Goal: Task Accomplishment & Management: Use online tool/utility

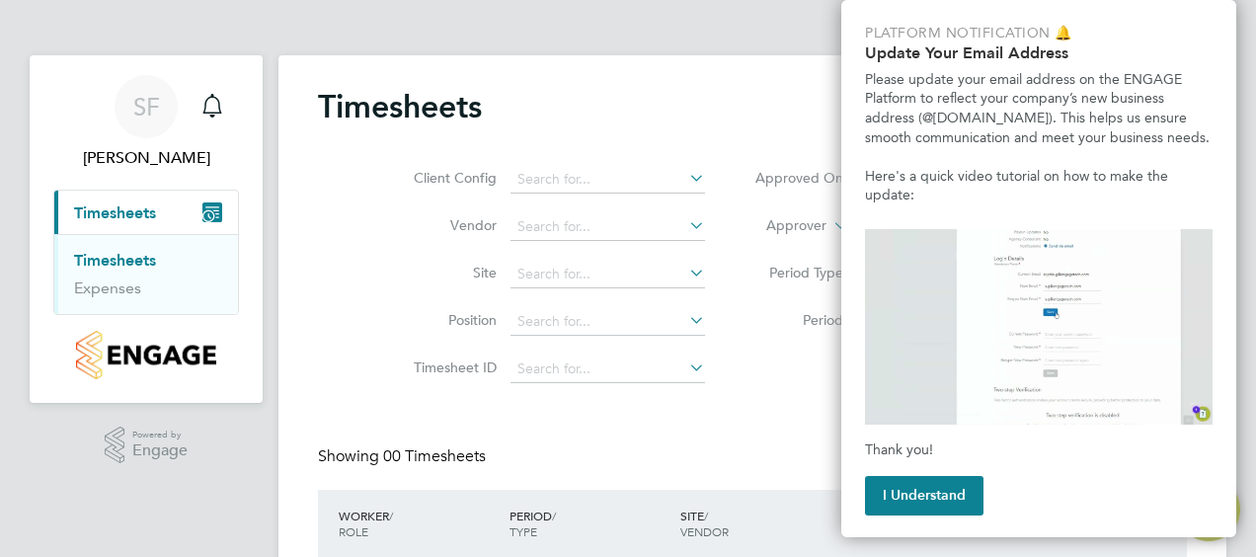
click at [751, 42] on app-barbie "Timesheets Client Config Vendor Site Position Timesheet ID Approved On Select d…" at bounding box center [752, 344] width 948 height 689
drag, startPoint x: 451, startPoint y: 22, endPoint x: 458, endPoint y: 14, distance: 10.5
click at [451, 20] on app-barbie "Timesheets Client Config Vendor Site Position Timesheet ID Approved On Select d…" at bounding box center [752, 344] width 948 height 689
click at [957, 484] on button "I Understand" at bounding box center [924, 495] width 118 height 39
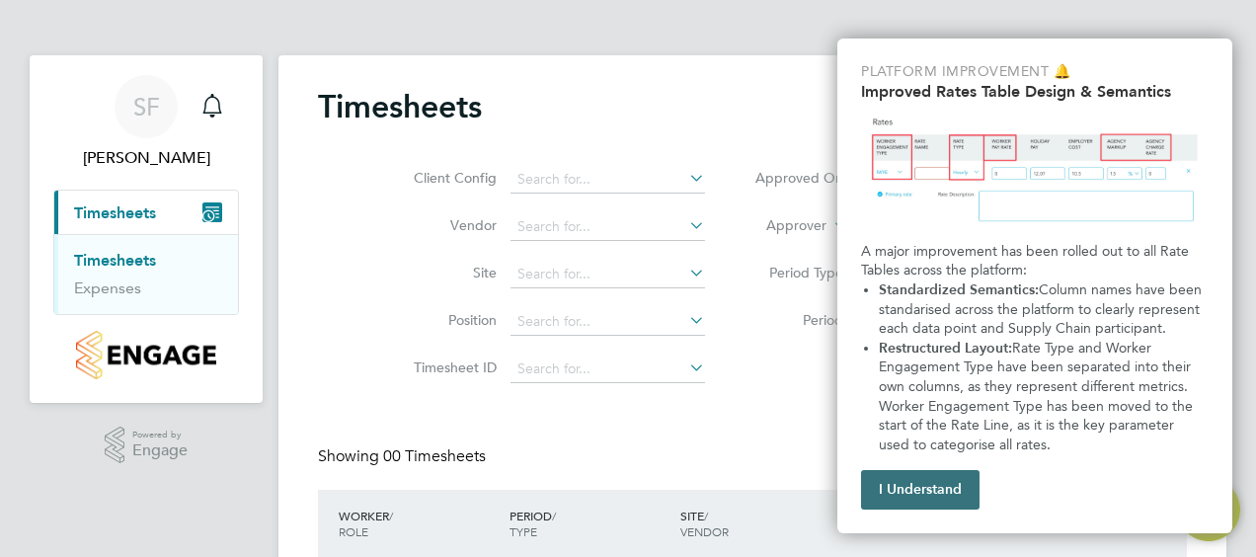
click at [938, 496] on button "I Understand" at bounding box center [920, 489] width 118 height 39
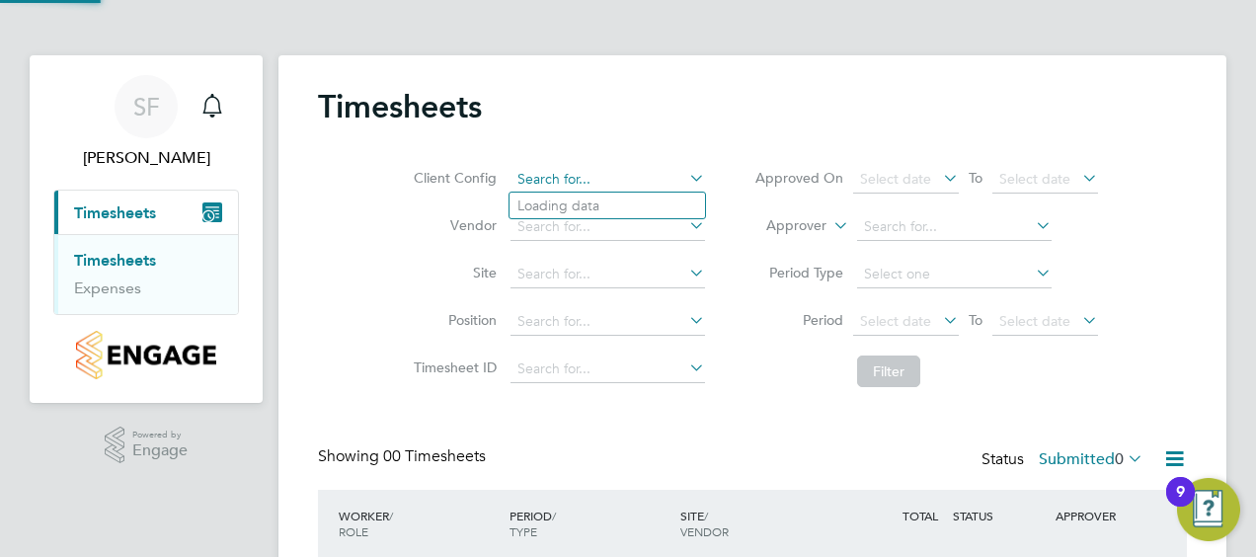
click at [600, 174] on input at bounding box center [607, 180] width 194 height 28
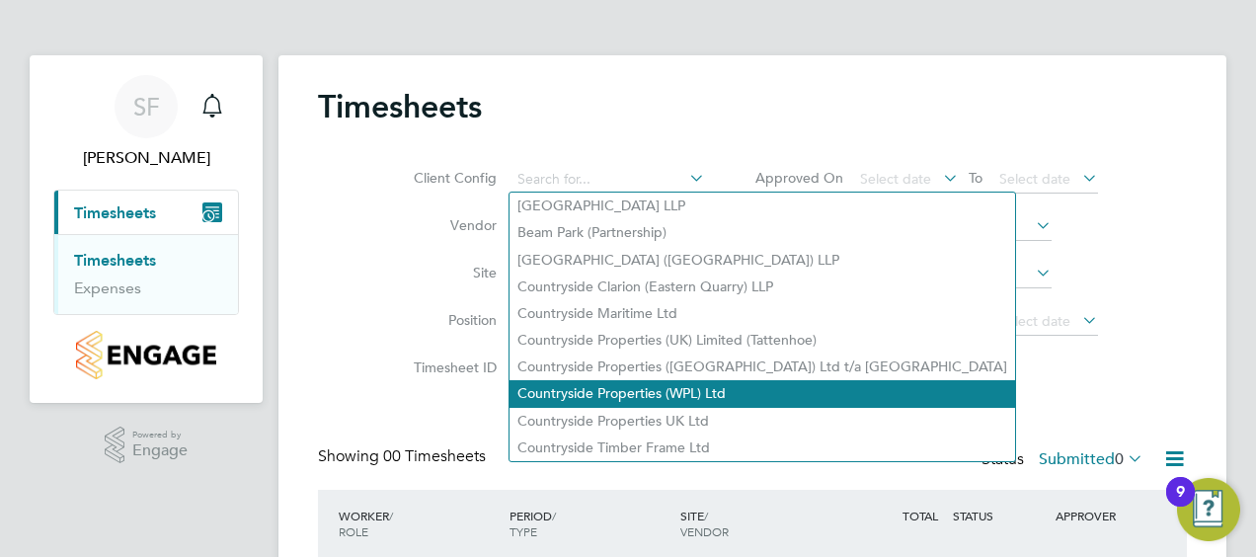
click at [652, 393] on li "Countryside Properties (WPL) Ltd" at bounding box center [761, 393] width 505 height 27
type input "Countryside Properties (WPL) Ltd"
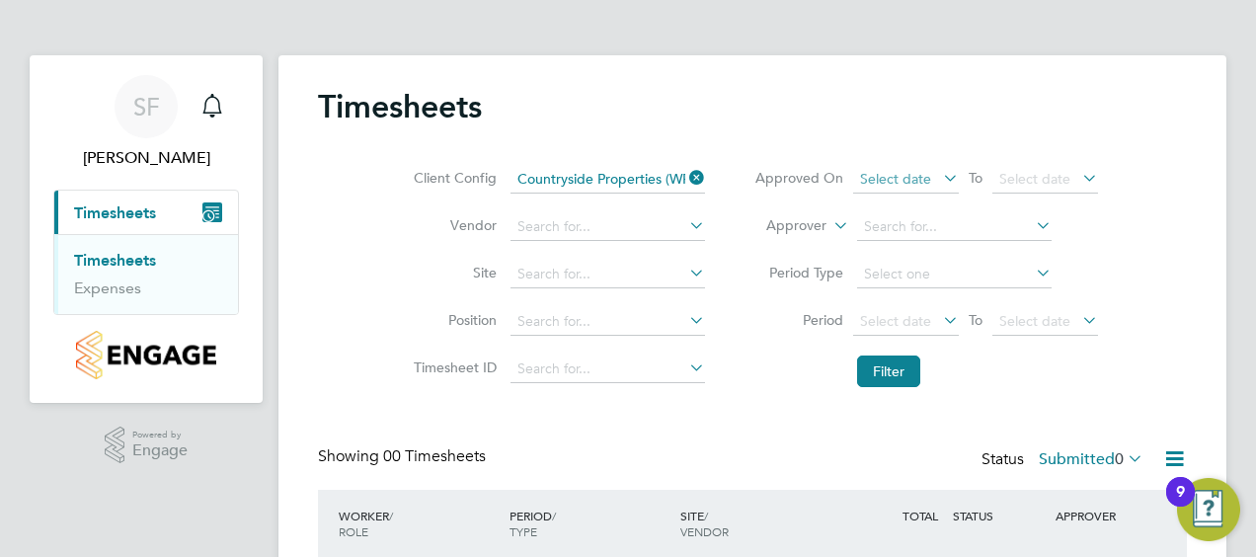
click at [904, 187] on span "Select date" at bounding box center [906, 180] width 106 height 27
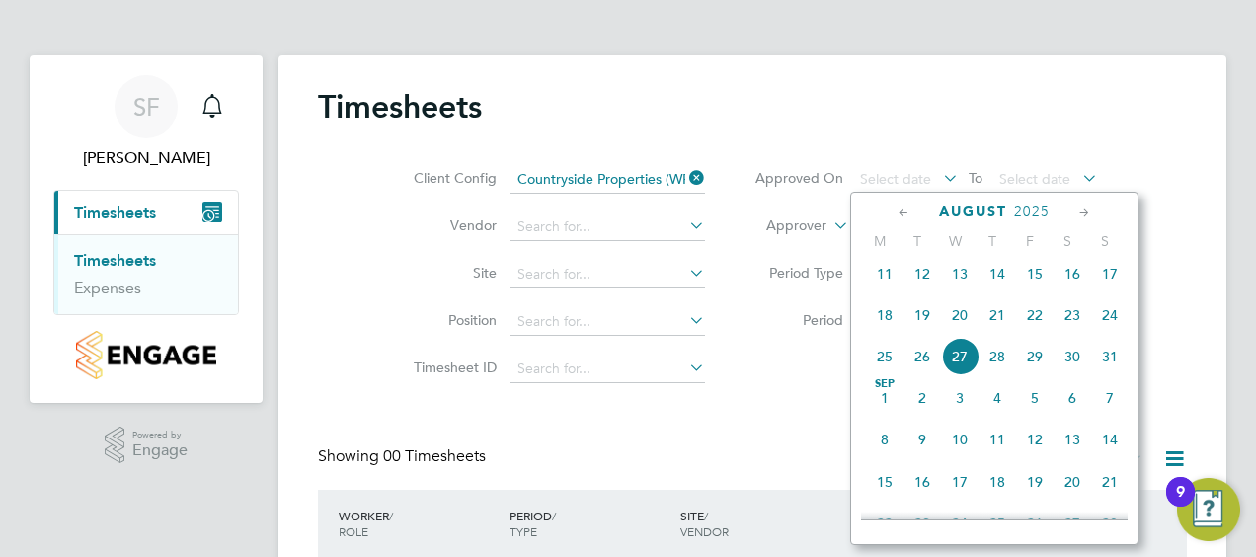
click at [723, 156] on li "Client Config Countryside Properties (WPL) Ltd" at bounding box center [556, 179] width 346 height 47
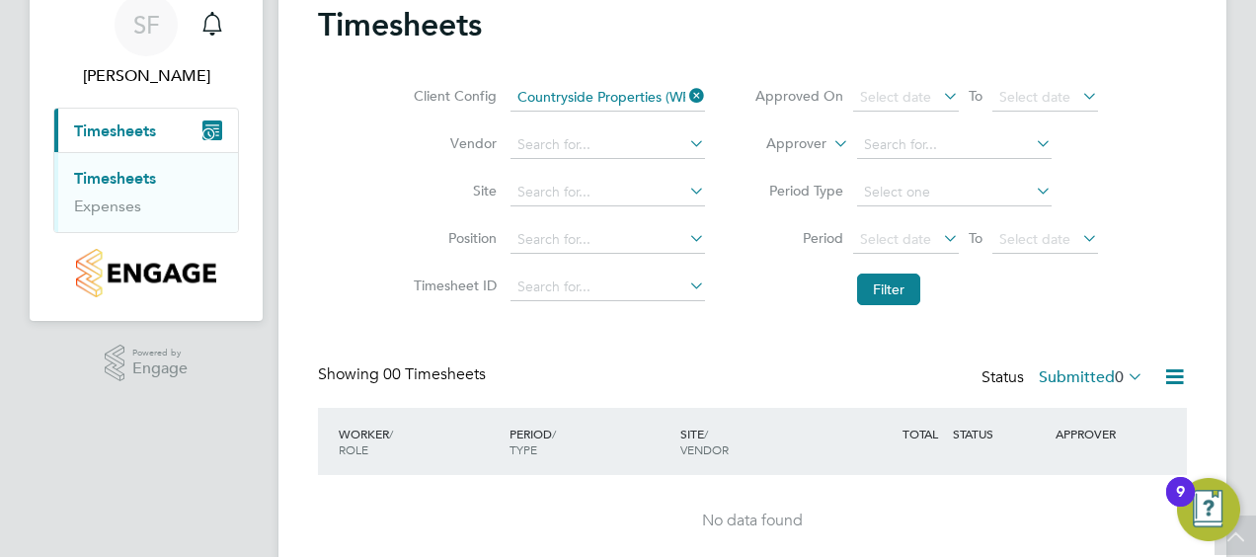
scroll to position [0, 0]
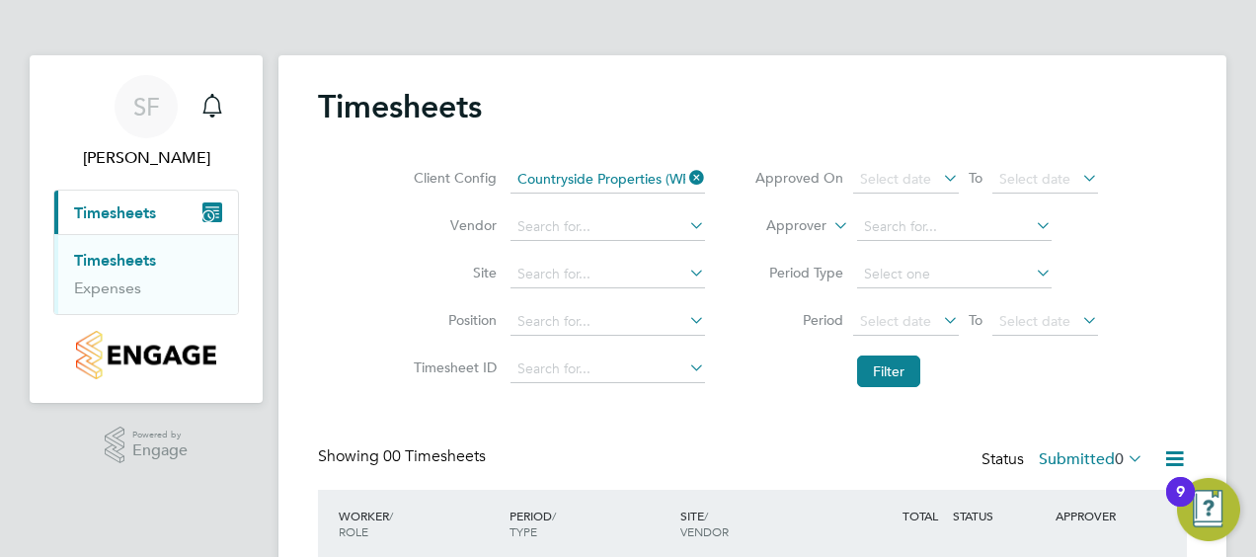
click at [112, 266] on link "Timesheets" at bounding box center [115, 260] width 82 height 19
click at [115, 287] on link "Expenses" at bounding box center [107, 287] width 67 height 19
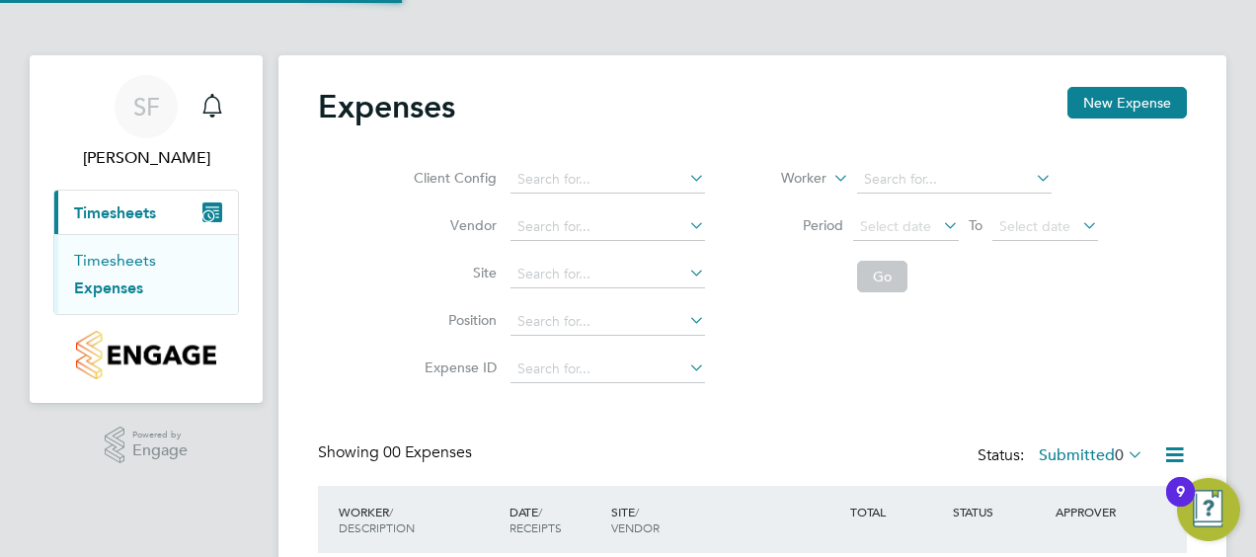
click at [154, 251] on link "Timesheets" at bounding box center [115, 260] width 82 height 19
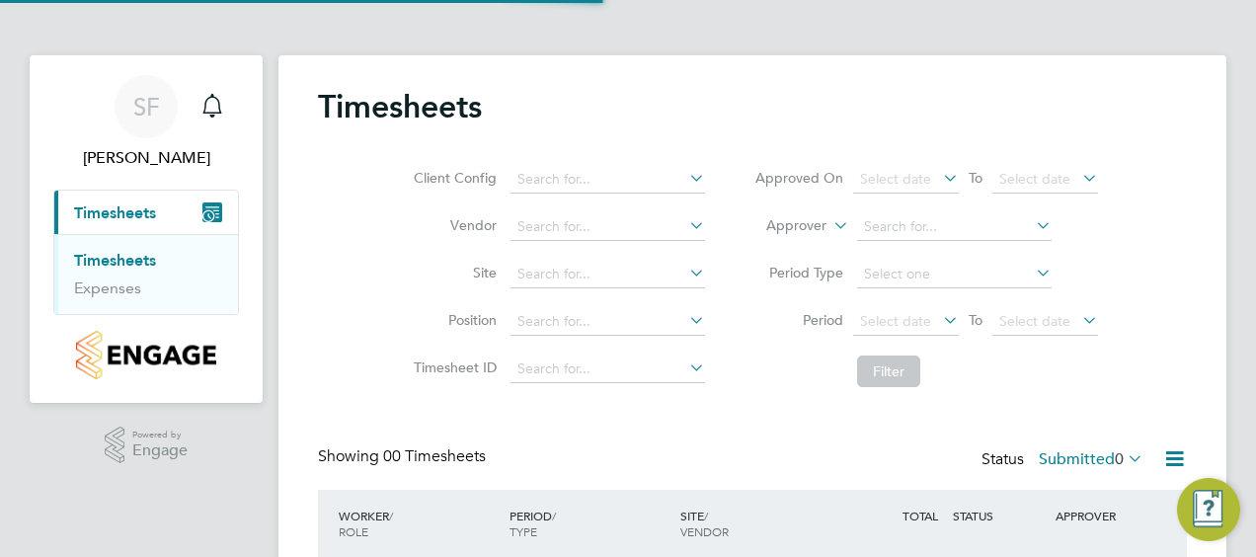
click at [138, 269] on li "Timesheets" at bounding box center [148, 265] width 148 height 28
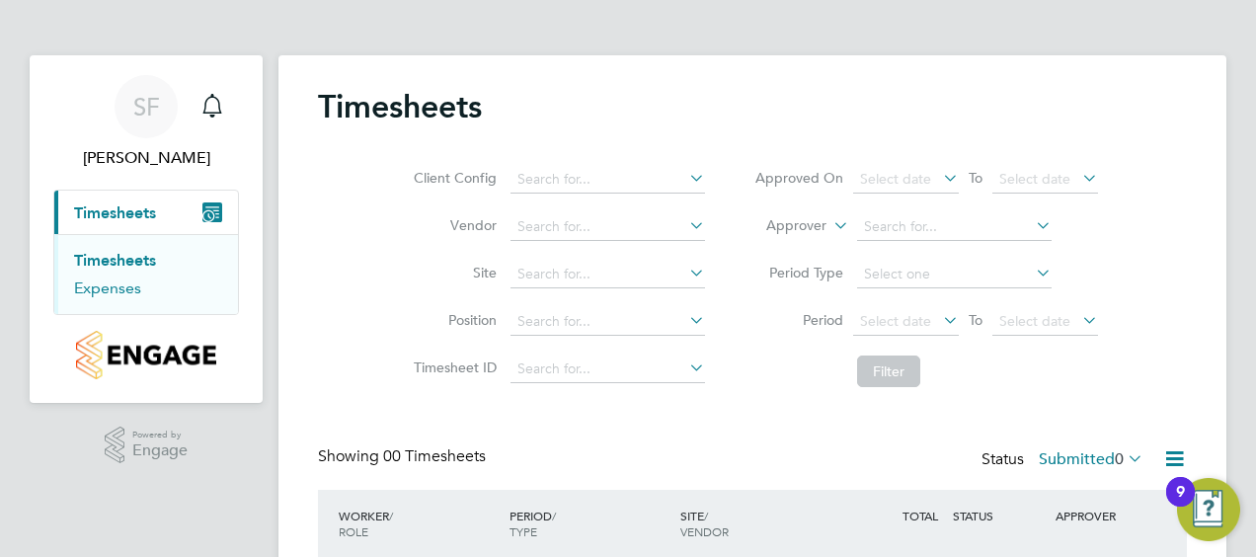
click at [113, 280] on link "Expenses" at bounding box center [107, 287] width 67 height 19
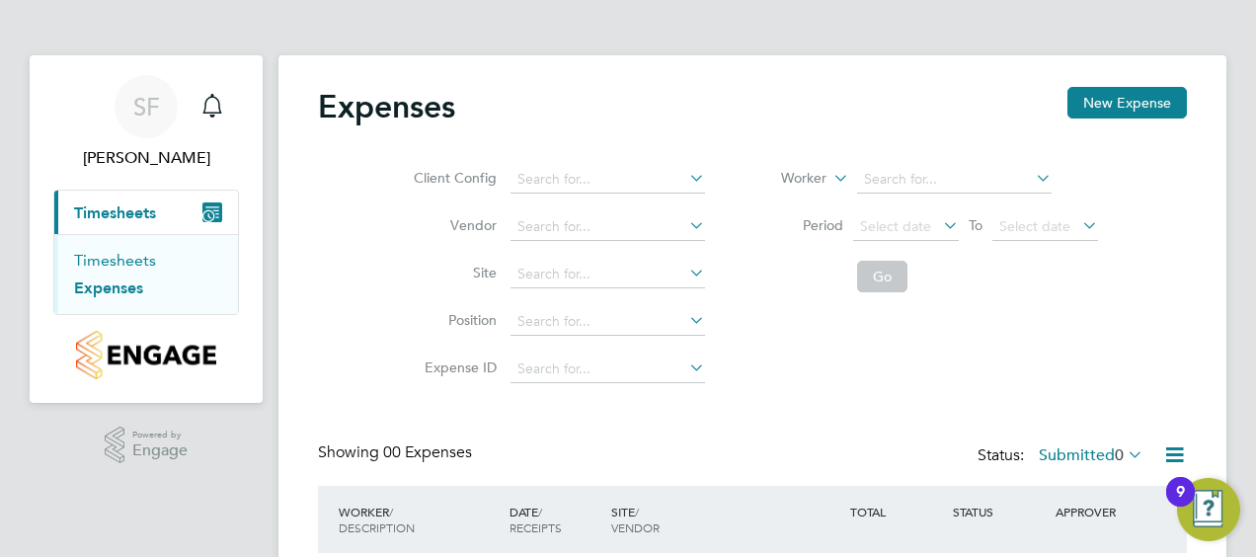
click at [142, 261] on link "Timesheets" at bounding box center [115, 260] width 82 height 19
